Goal: Task Accomplishment & Management: Manage account settings

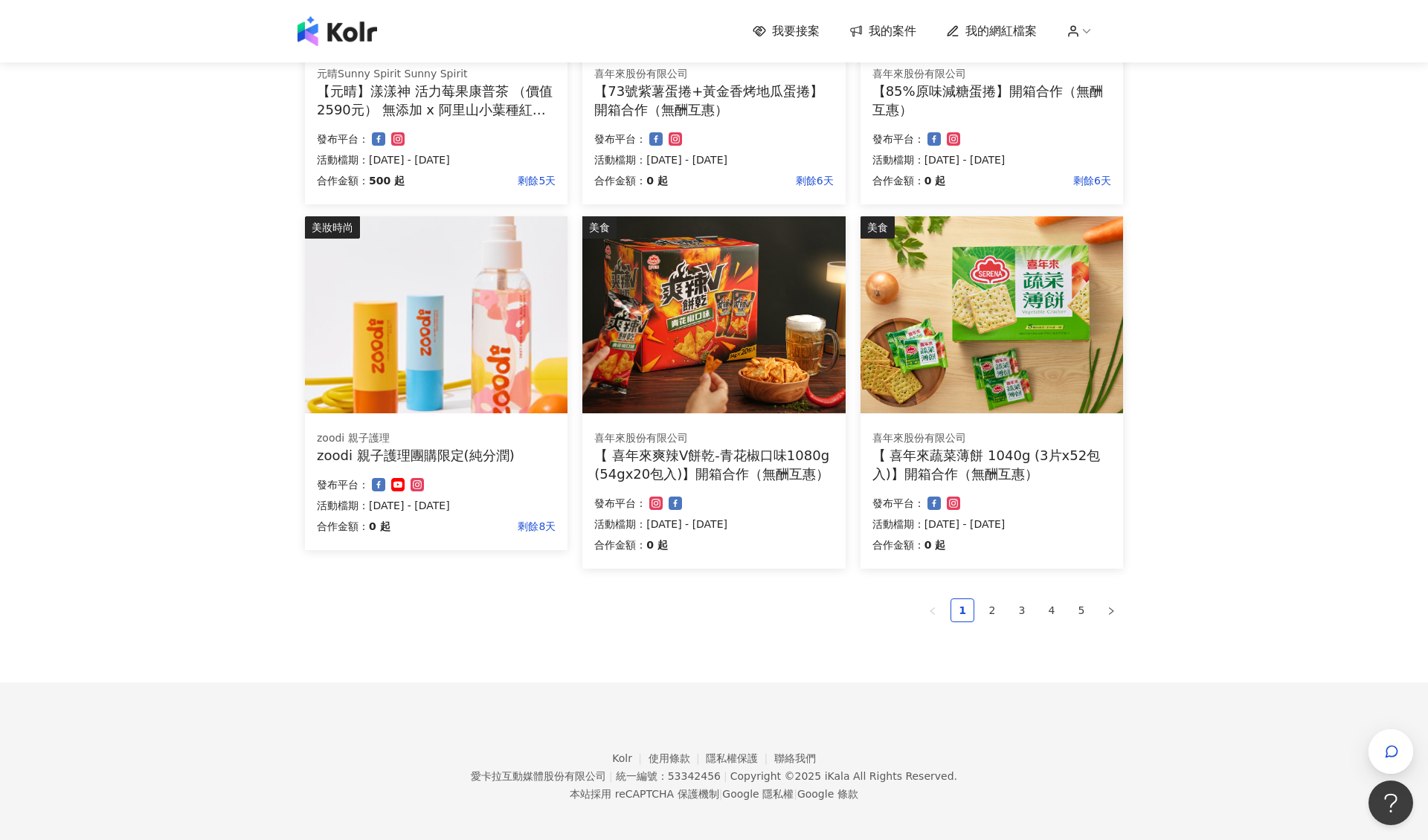
scroll to position [739, 0]
click at [998, 614] on link "2" at bounding box center [993, 611] width 22 height 22
click at [964, 603] on link "1" at bounding box center [963, 611] width 22 height 22
click at [1022, 605] on link "3" at bounding box center [1022, 611] width 22 height 22
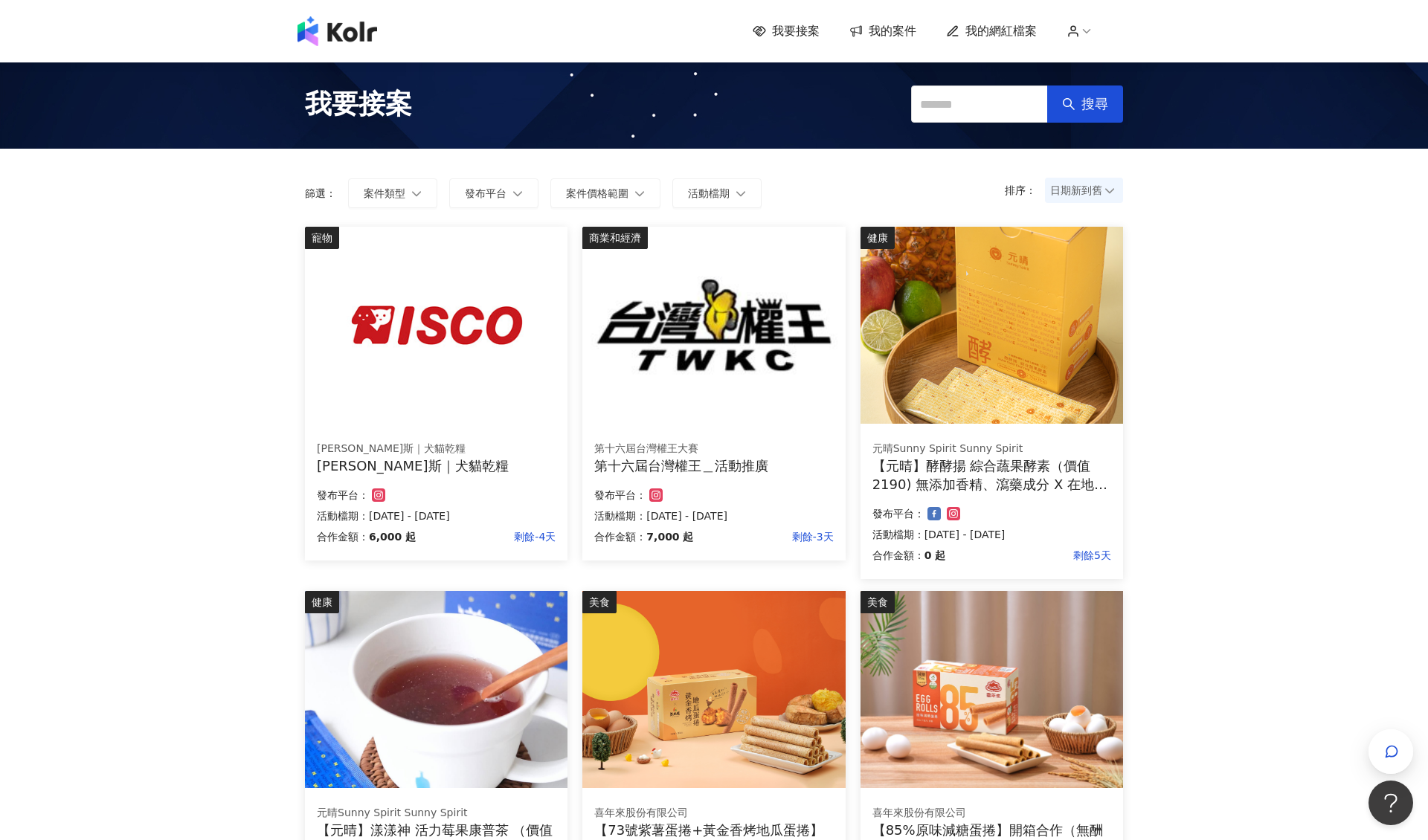
scroll to position [0, 0]
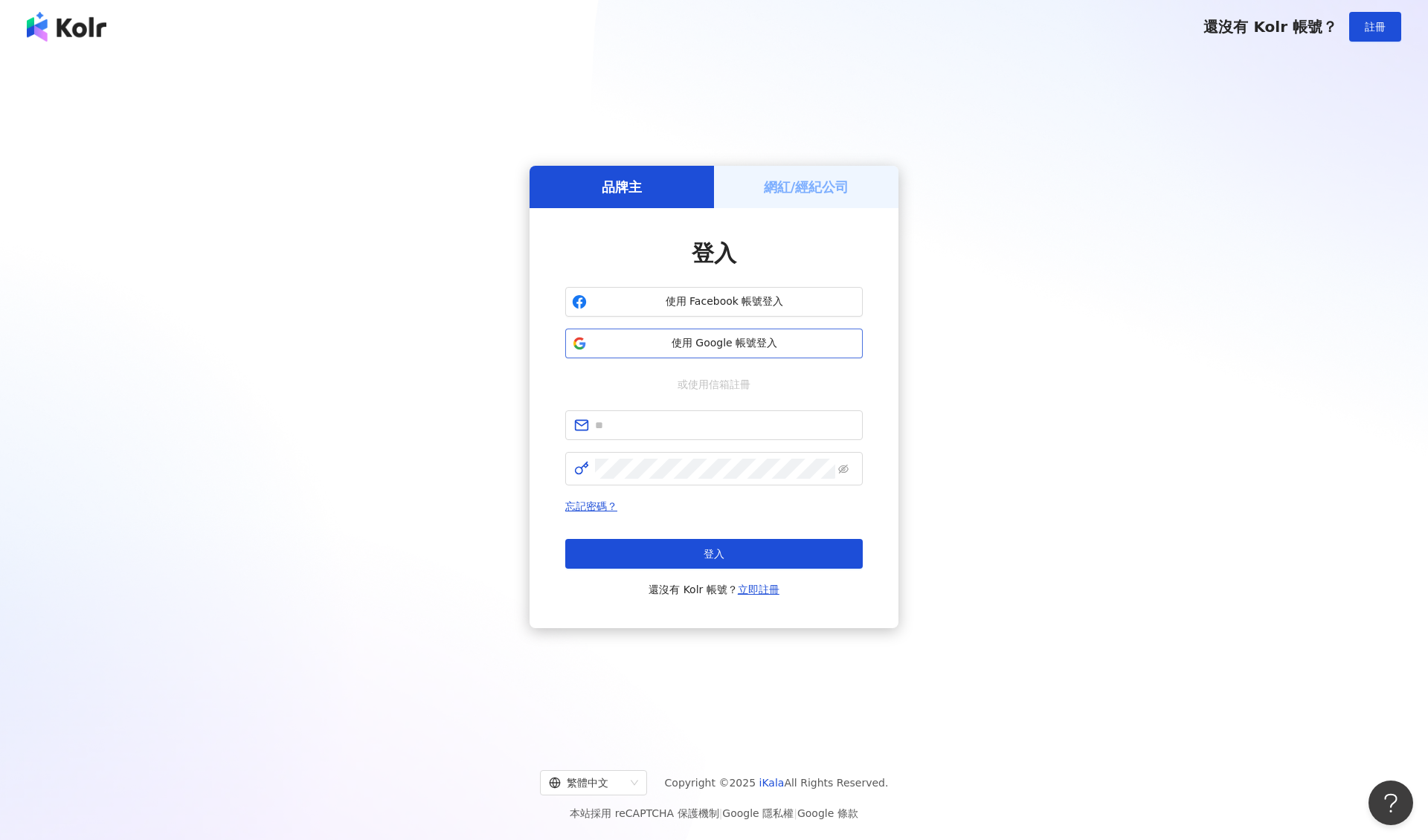
click at [707, 348] on span "使用 Google 帳號登入" at bounding box center [725, 343] width 264 height 14
click at [697, 339] on span "使用 Google 帳號登入" at bounding box center [725, 343] width 264 height 14
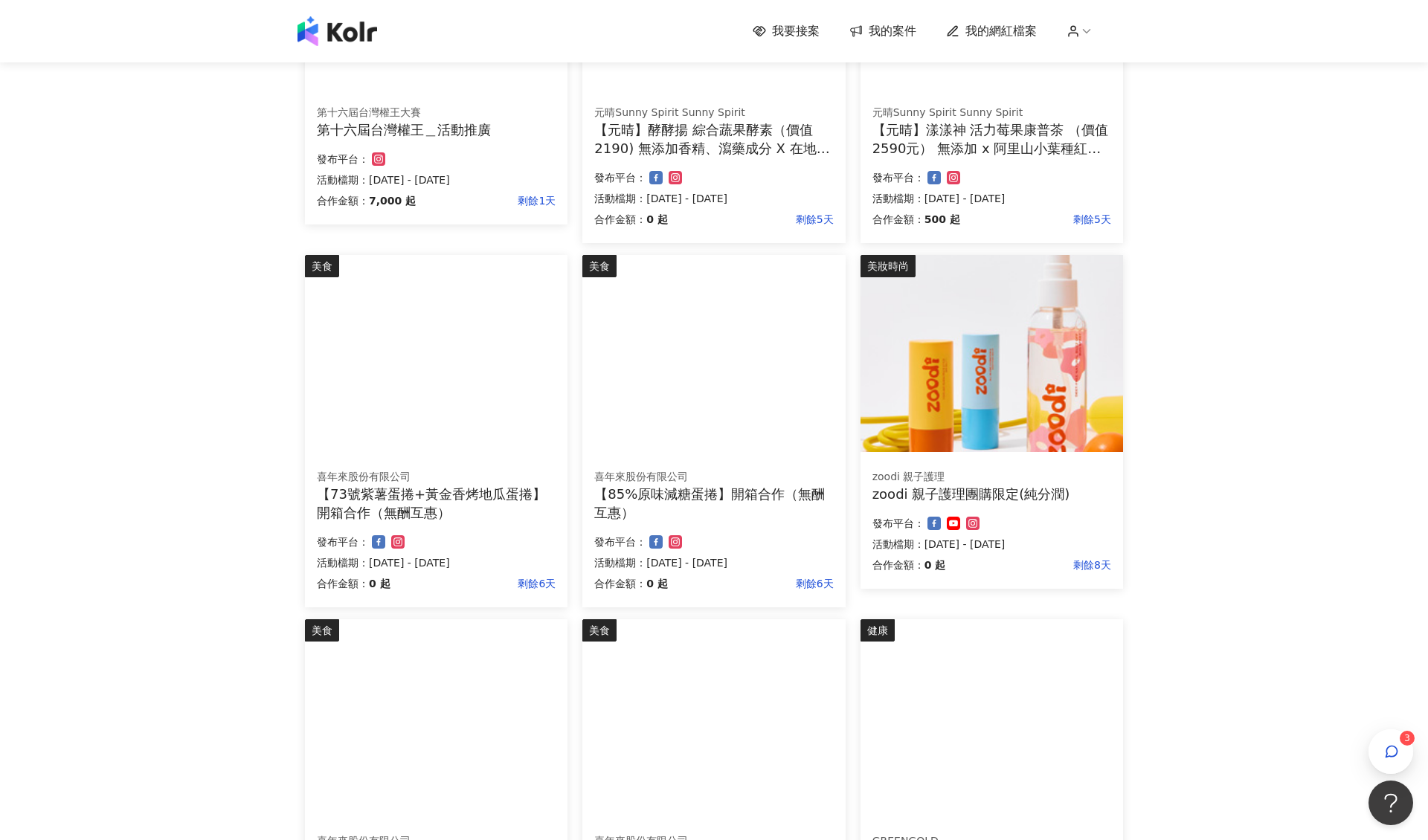
scroll to position [337, 0]
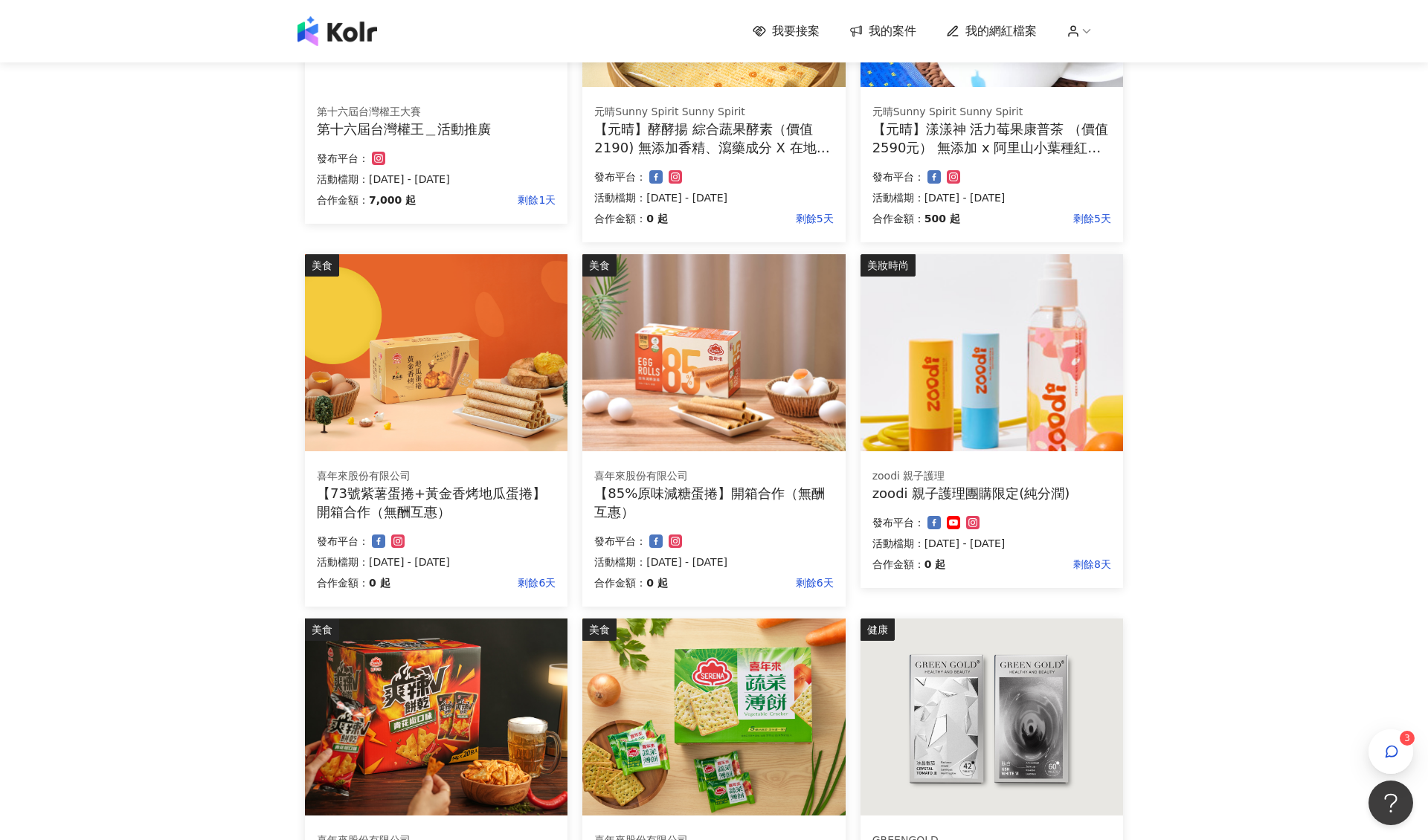
click at [949, 377] on img at bounding box center [992, 353] width 263 height 197
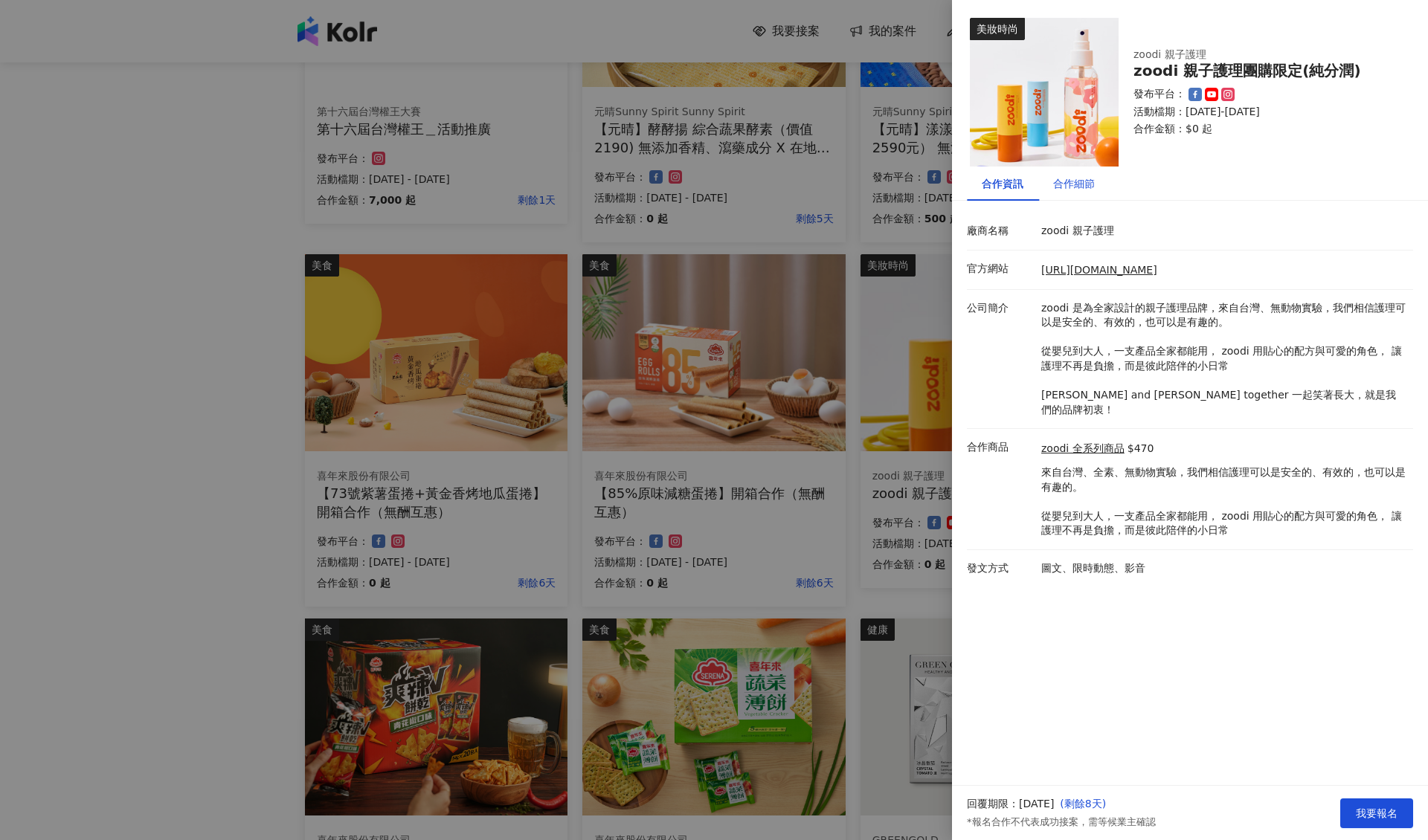
click at [1094, 182] on div "合作細節" at bounding box center [1073, 183] width 42 height 16
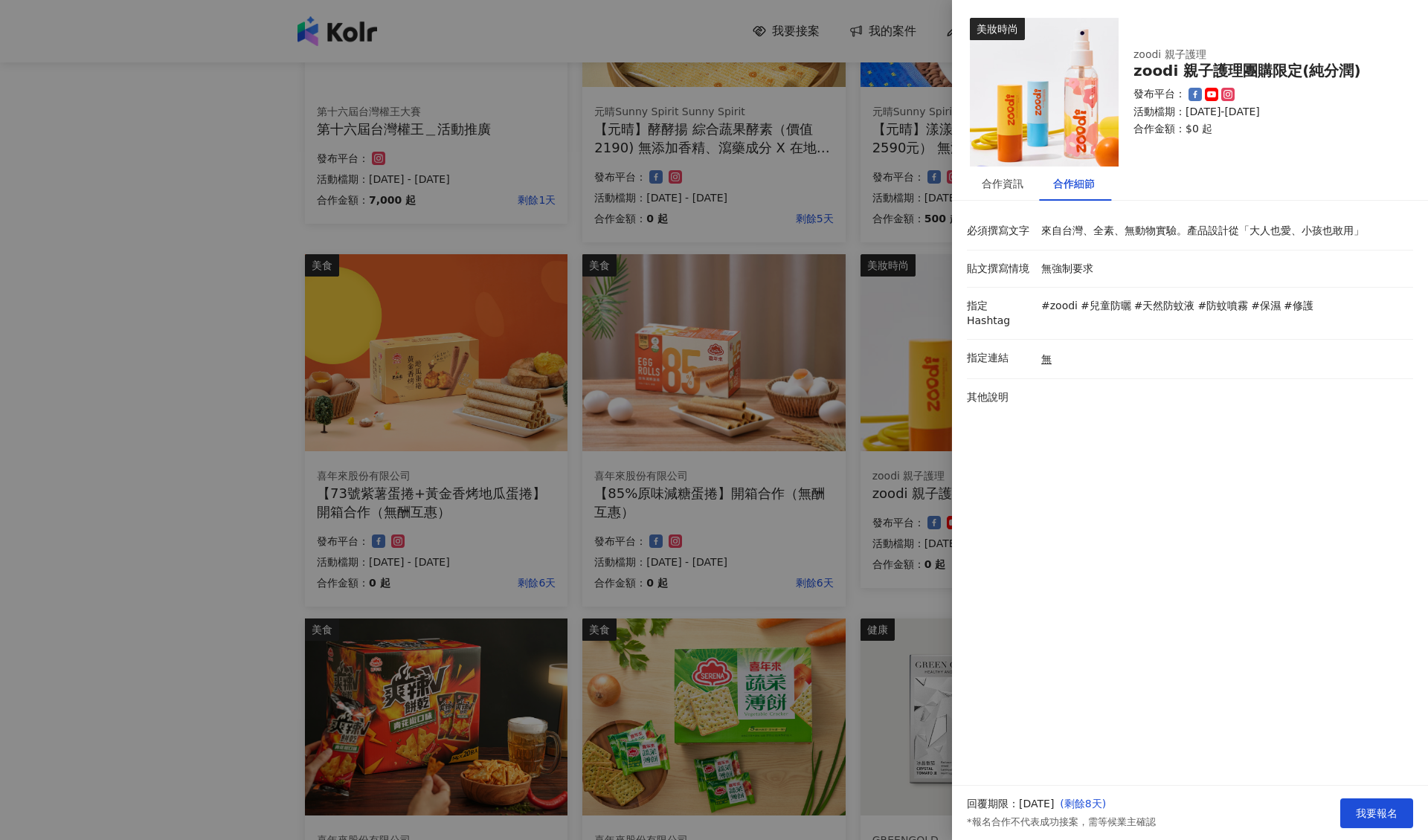
click at [640, 478] on div at bounding box center [714, 420] width 1428 height 840
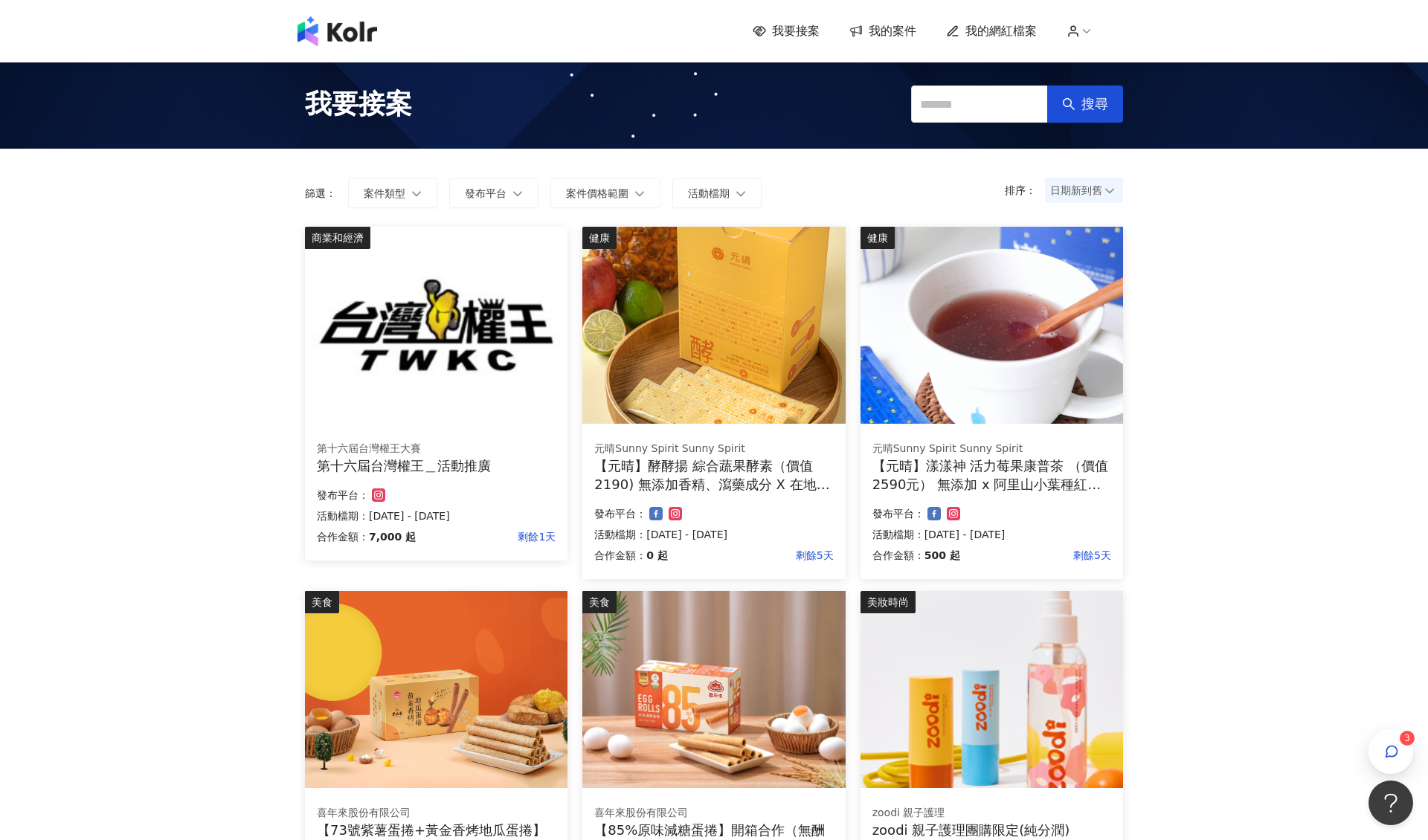
scroll to position [0, 0]
click at [864, 25] on link "我的案件" at bounding box center [883, 31] width 67 height 16
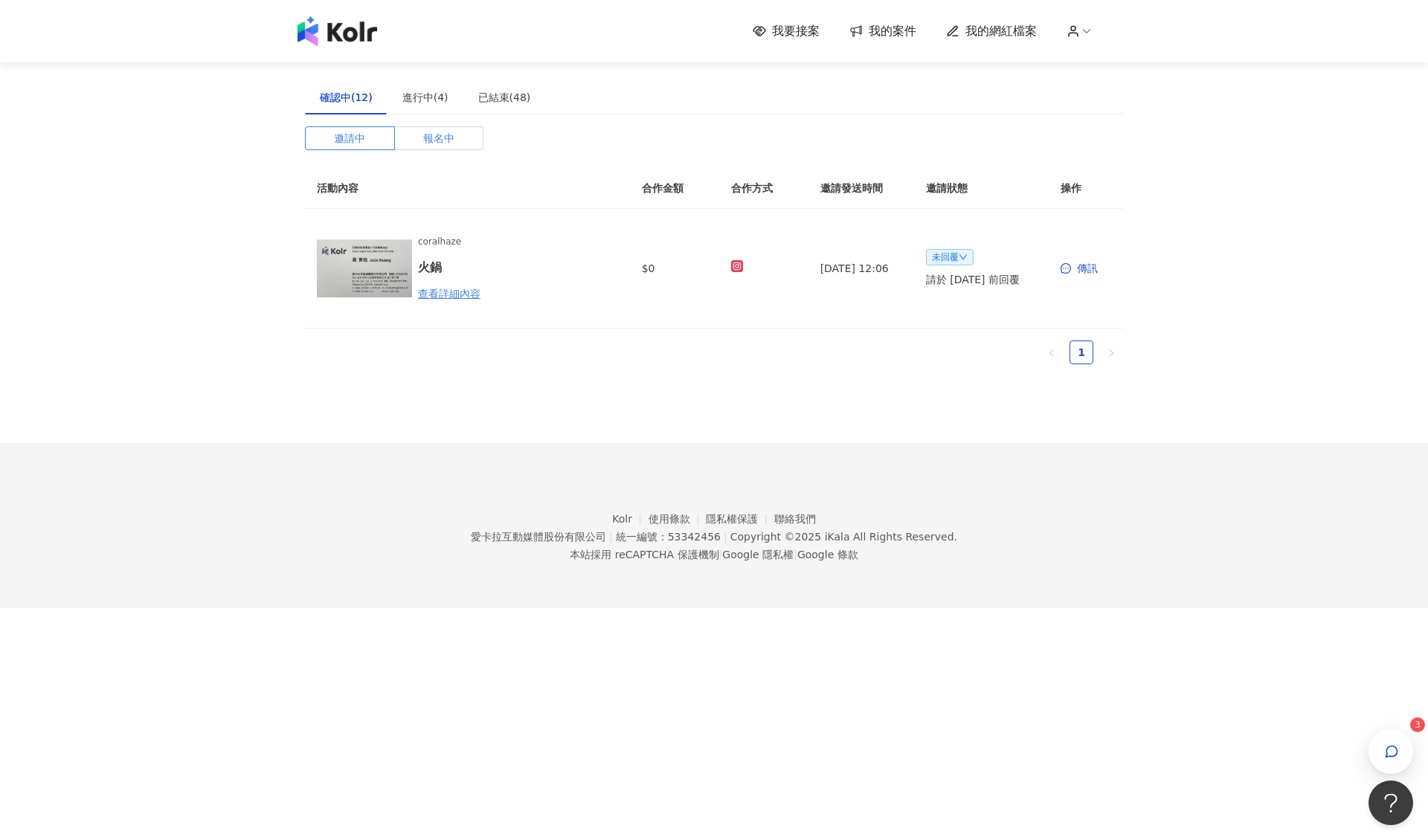
click at [436, 146] on span "報名中" at bounding box center [439, 139] width 31 height 22
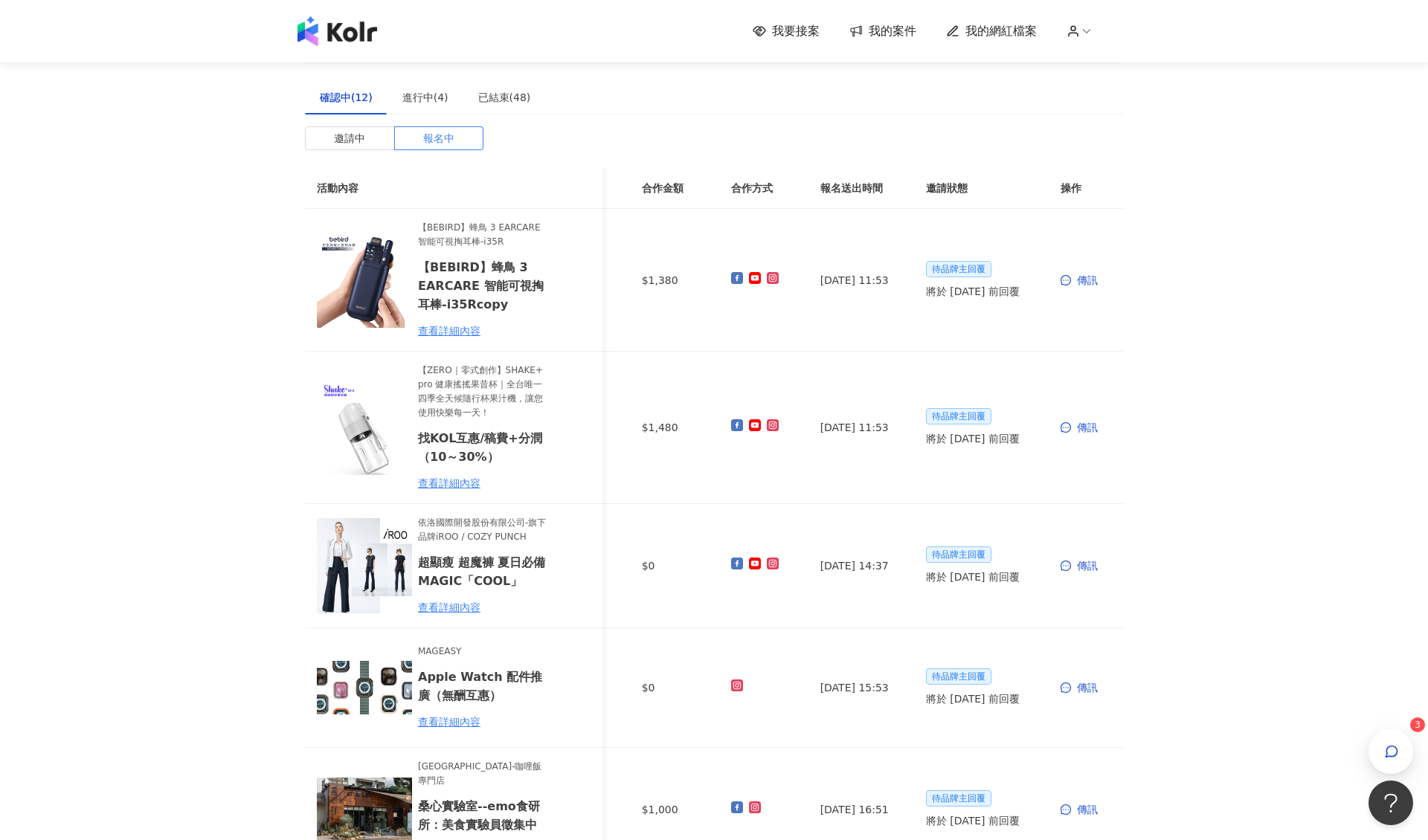
scroll to position [0, 1]
click at [354, 278] on img at bounding box center [365, 281] width 95 height 95
click at [798, 30] on span "我要接案" at bounding box center [796, 31] width 48 height 16
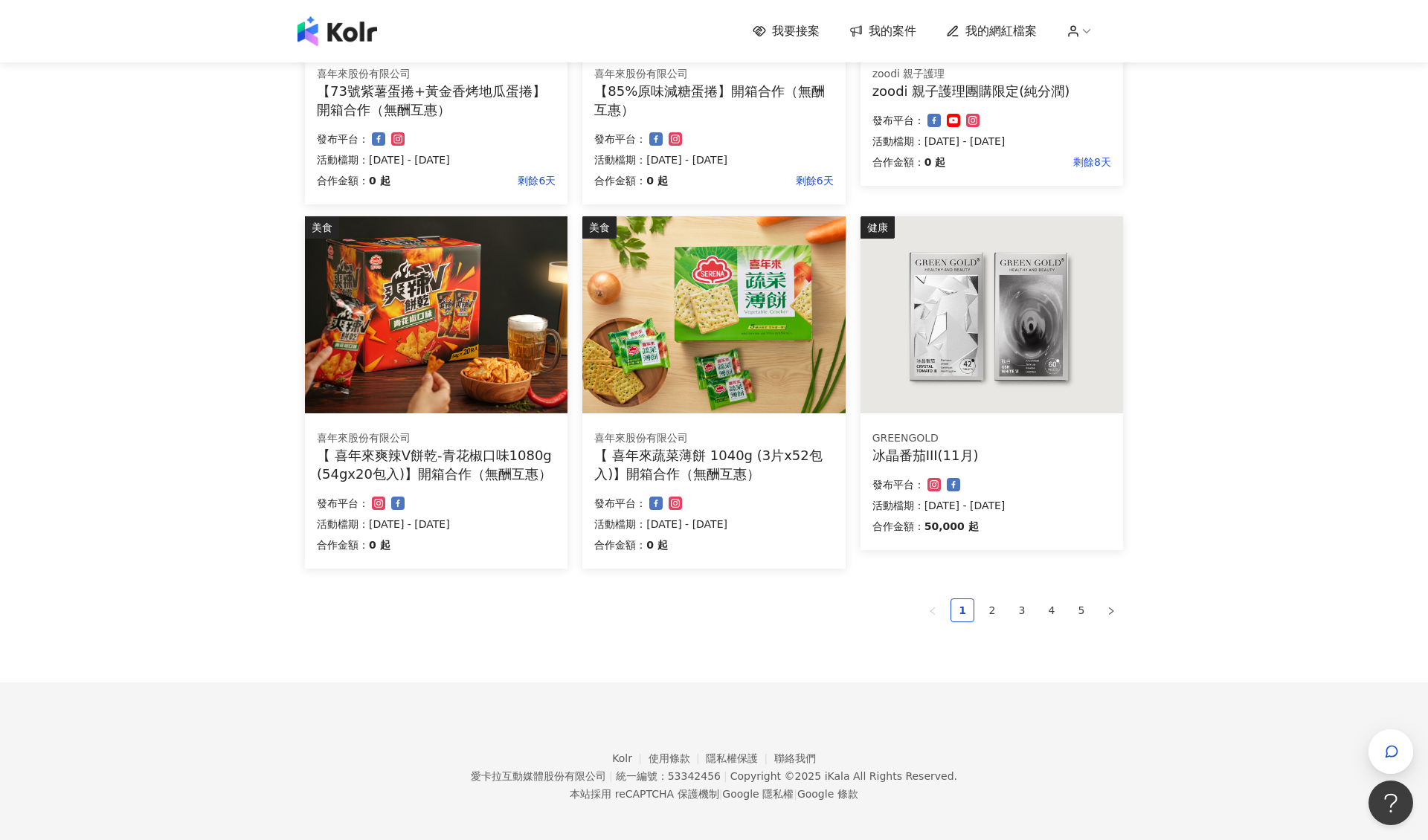
scroll to position [739, 0]
